Goal: Information Seeking & Learning: Learn about a topic

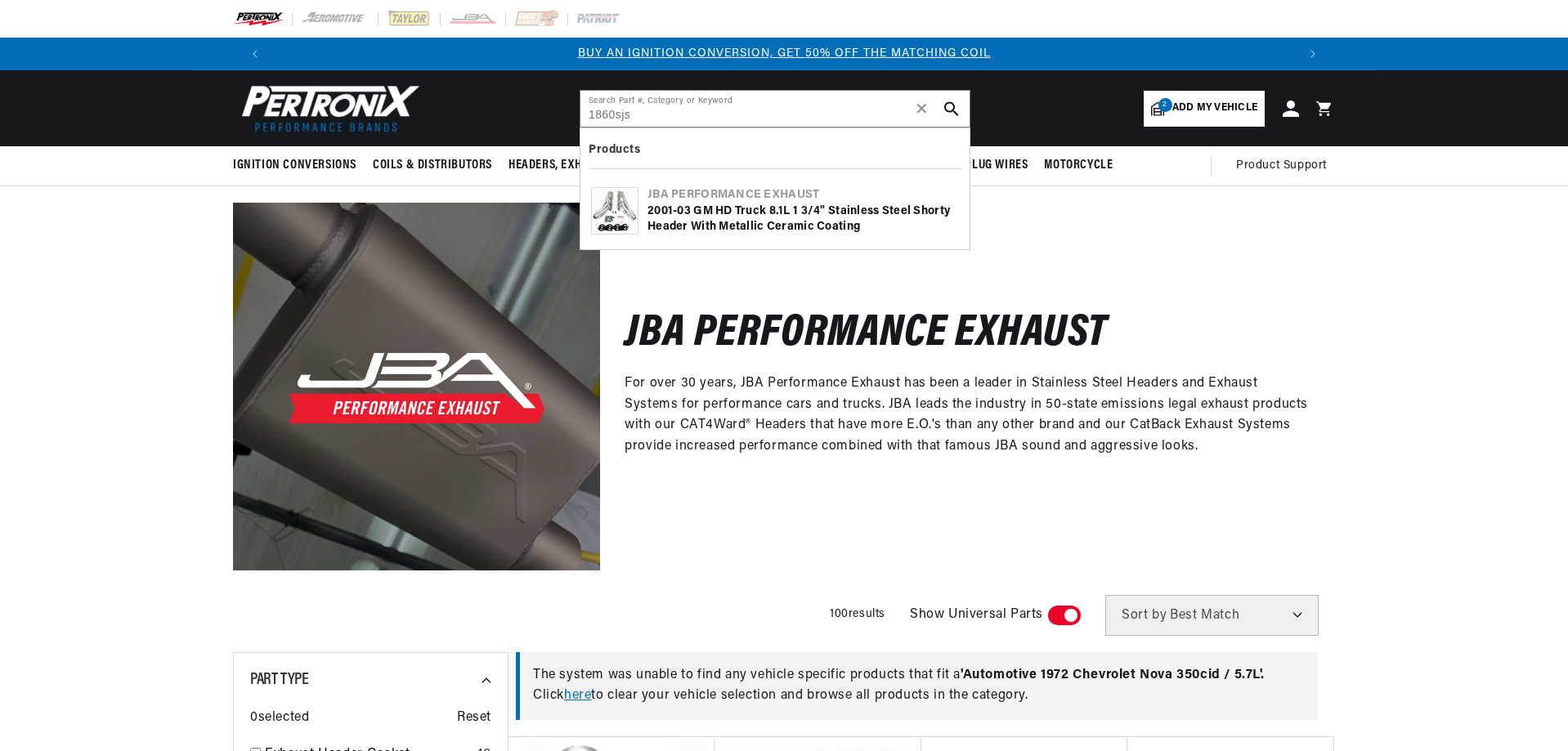
type input "1860sjs"
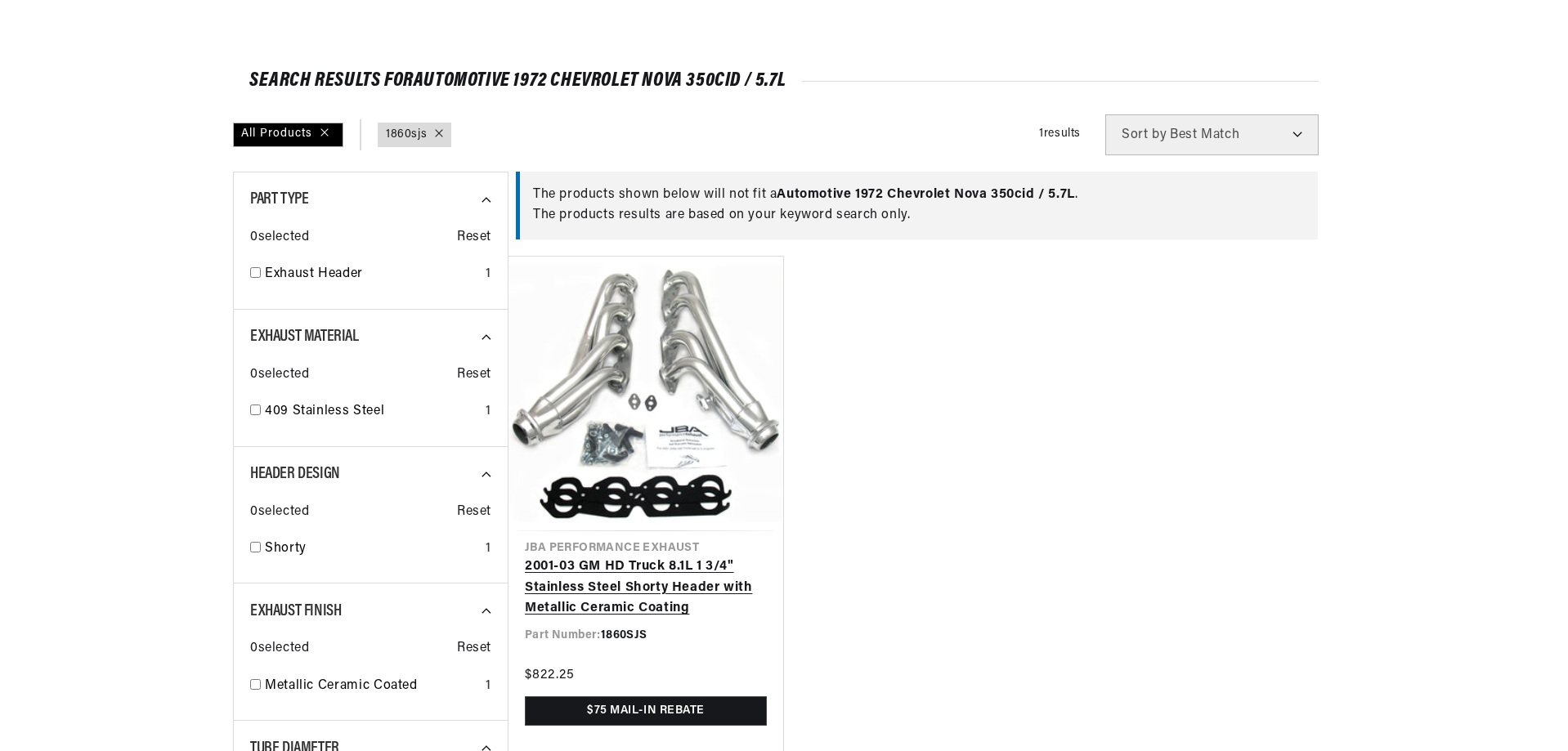
scroll to position [245, 0]
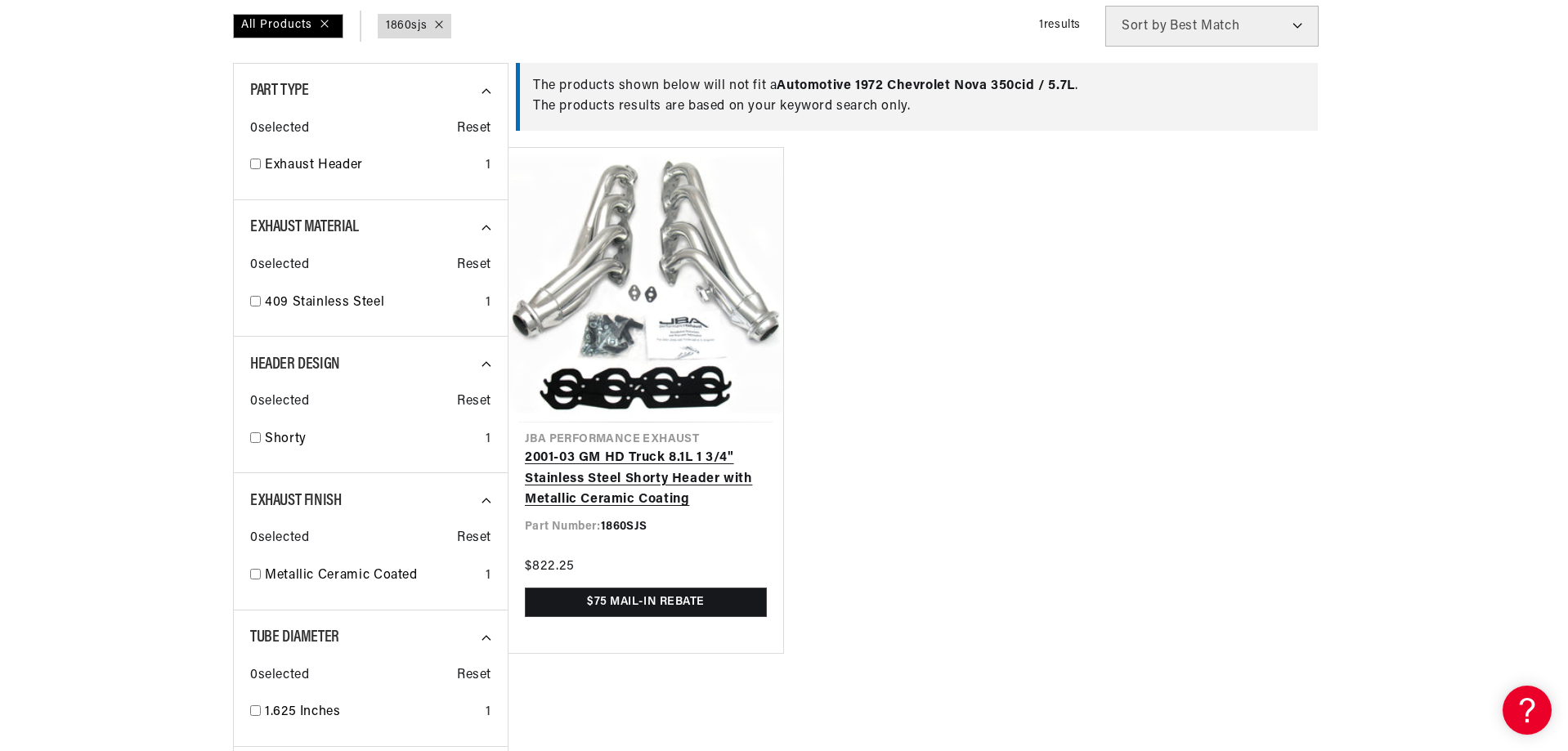
click at [707, 477] on link "2001-03 GM HD Truck 8.1L 1 3/4" Stainless Steel Shorty Header with Metallic Cer…" at bounding box center [646, 479] width 242 height 63
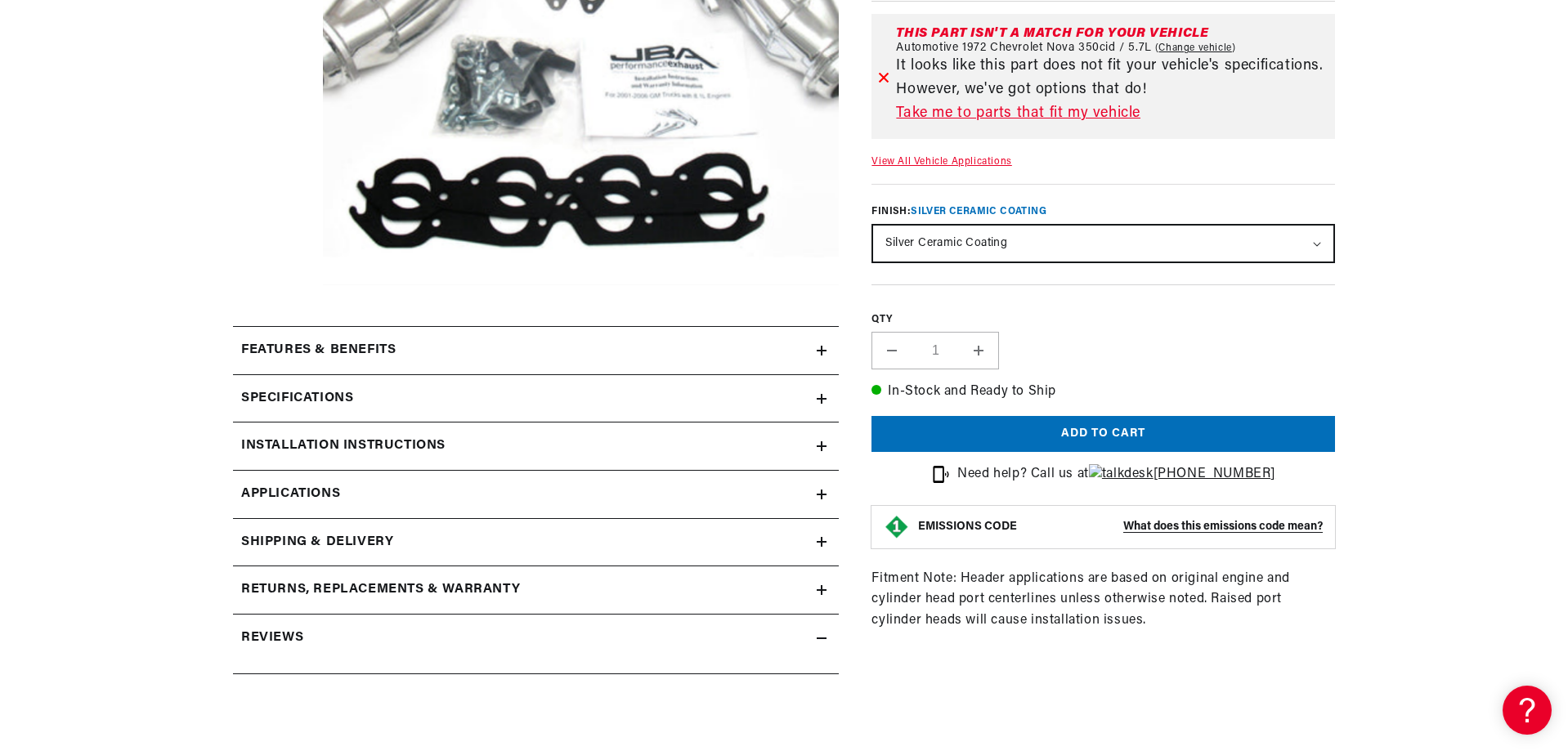
scroll to position [572, 0]
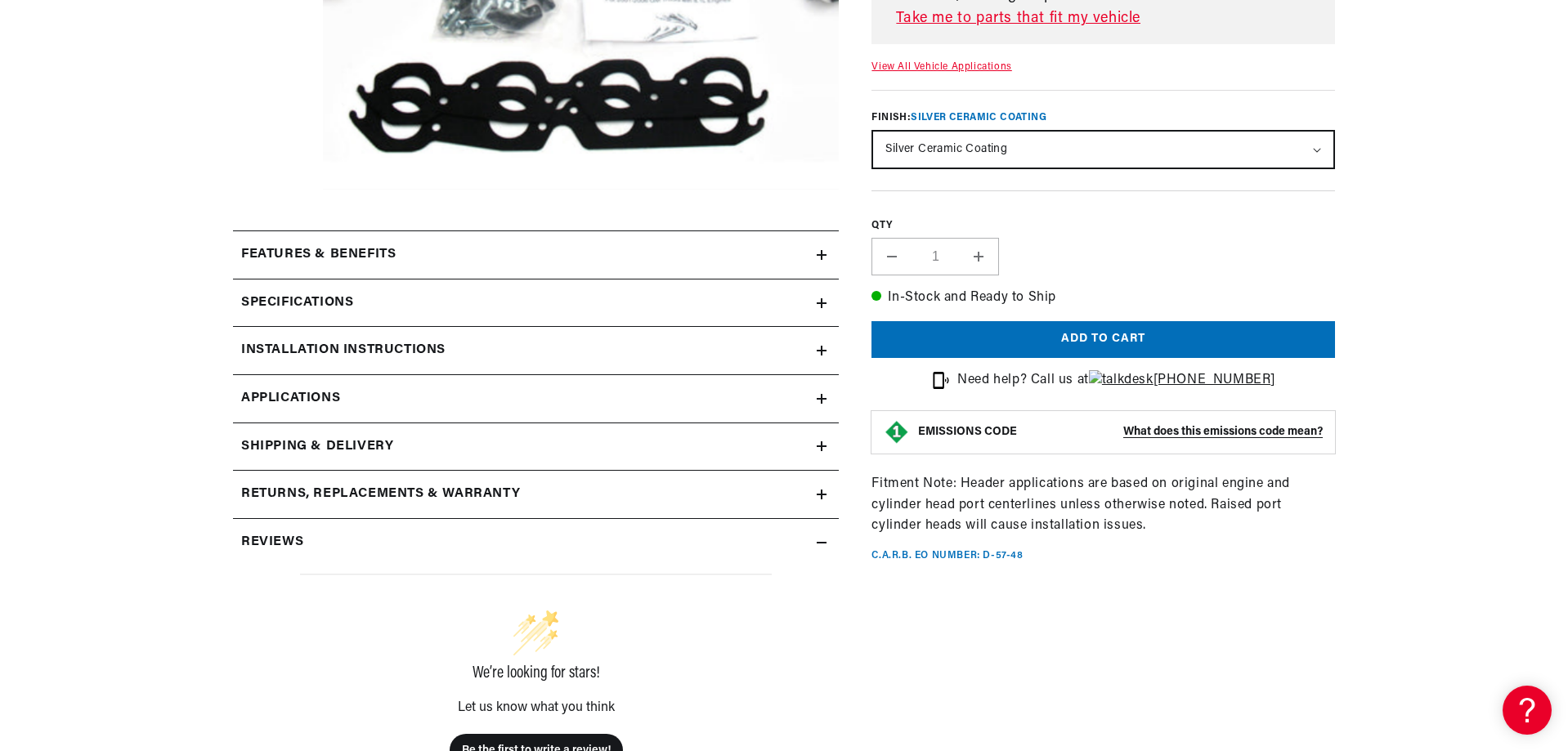
click at [825, 294] on summary "Specifications" at bounding box center [536, 303] width 606 height 47
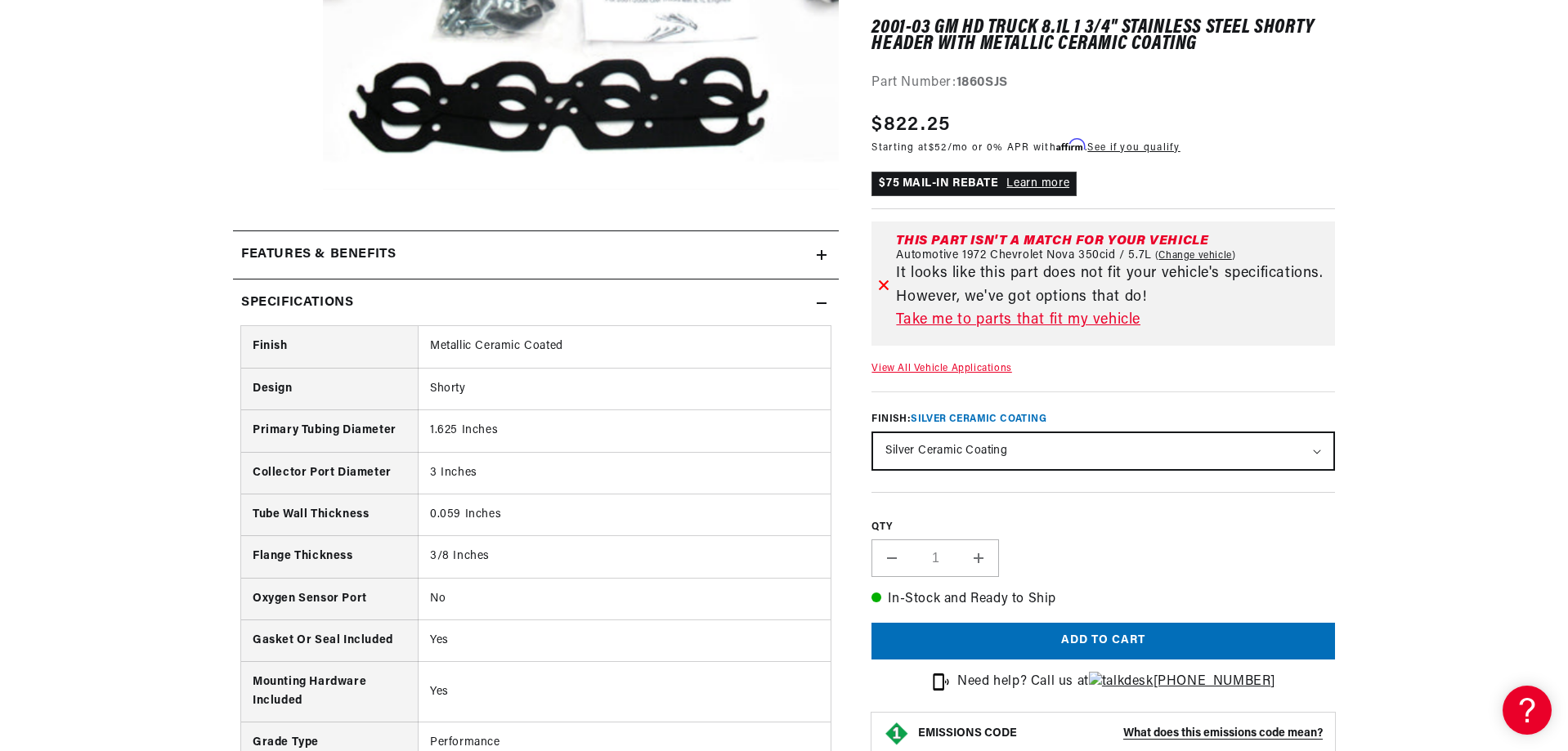
click at [825, 294] on summary "Specifications" at bounding box center [536, 303] width 606 height 47
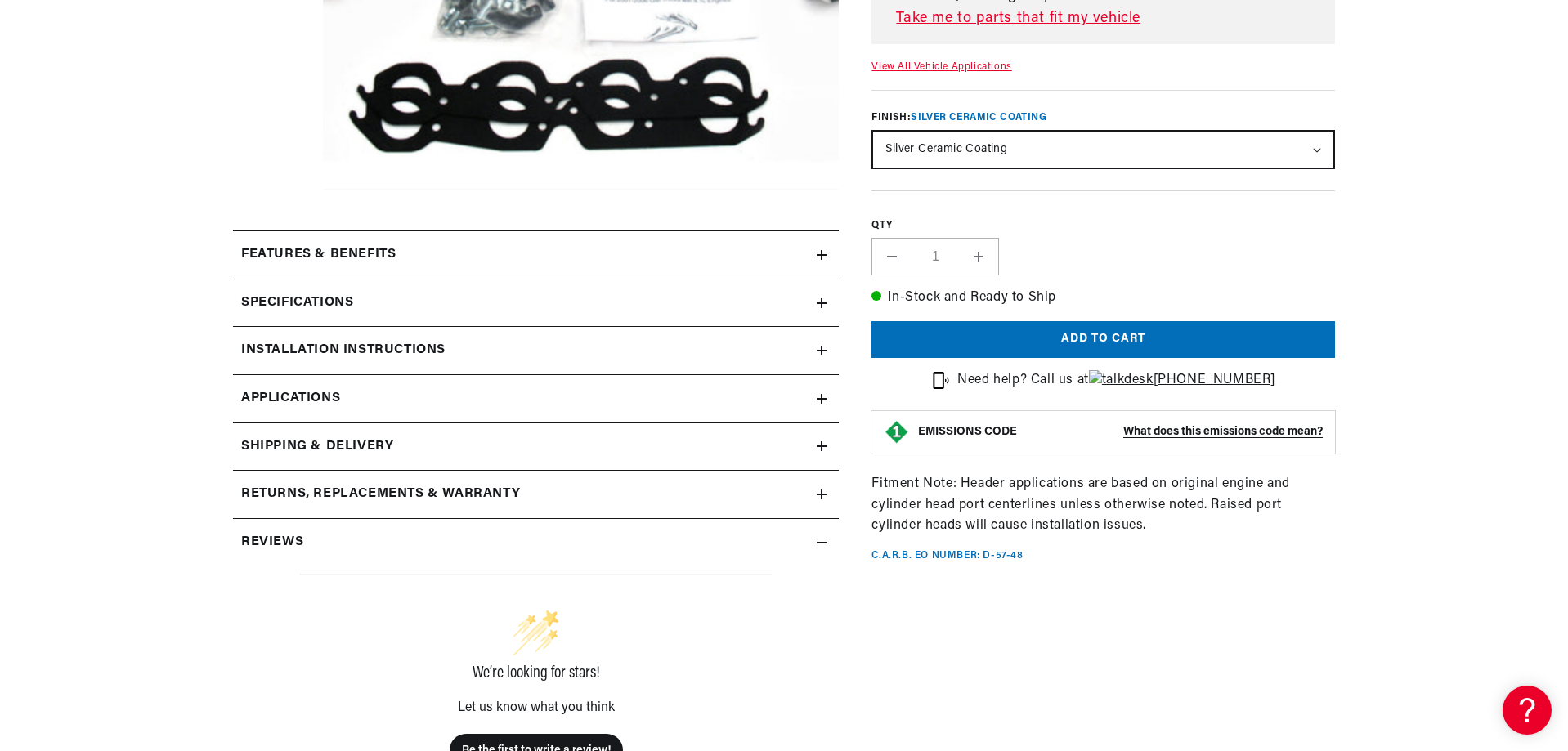
click at [816, 408] on link "Applications" at bounding box center [536, 399] width 606 height 48
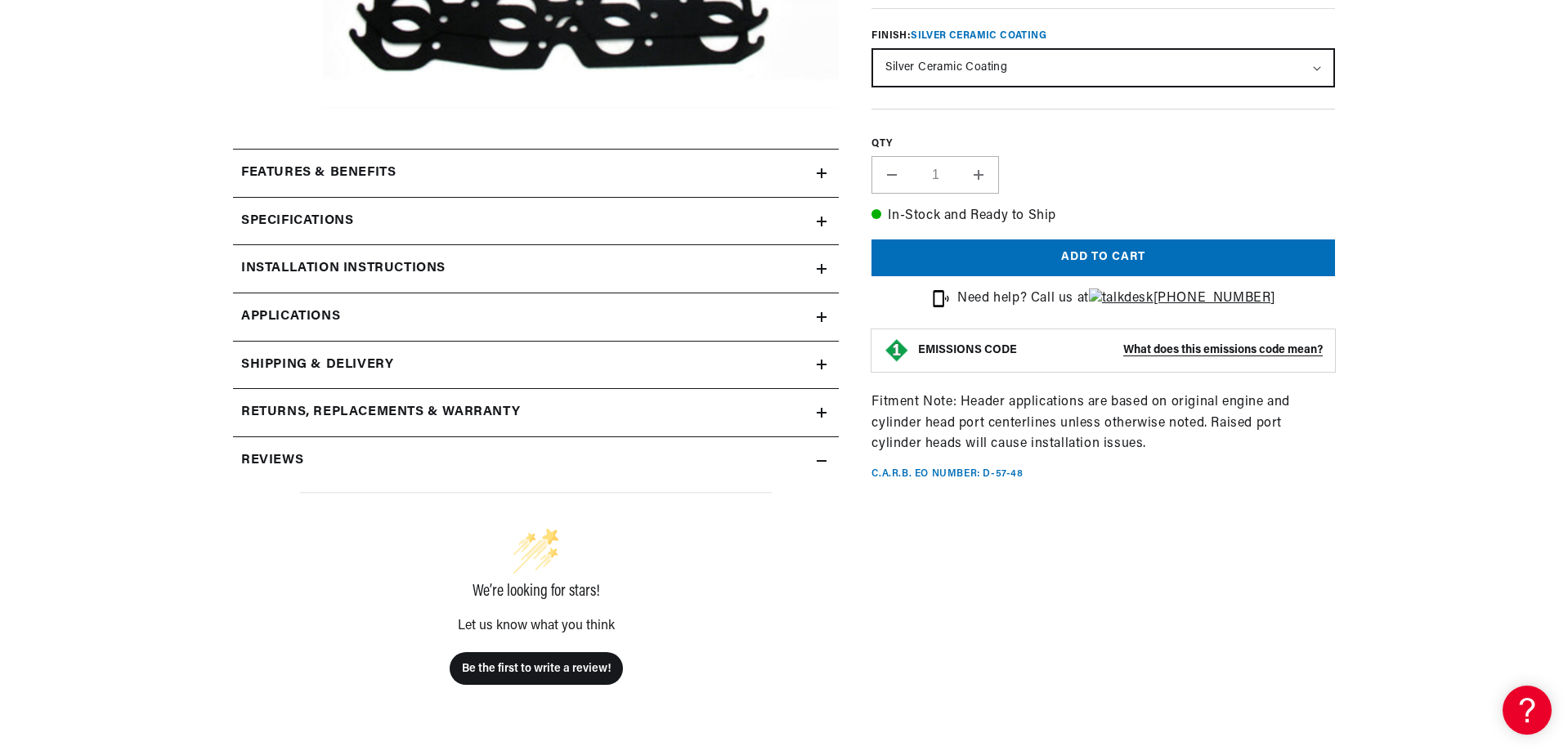
scroll to position [0, 4]
